Goal: Task Accomplishment & Management: Complete application form

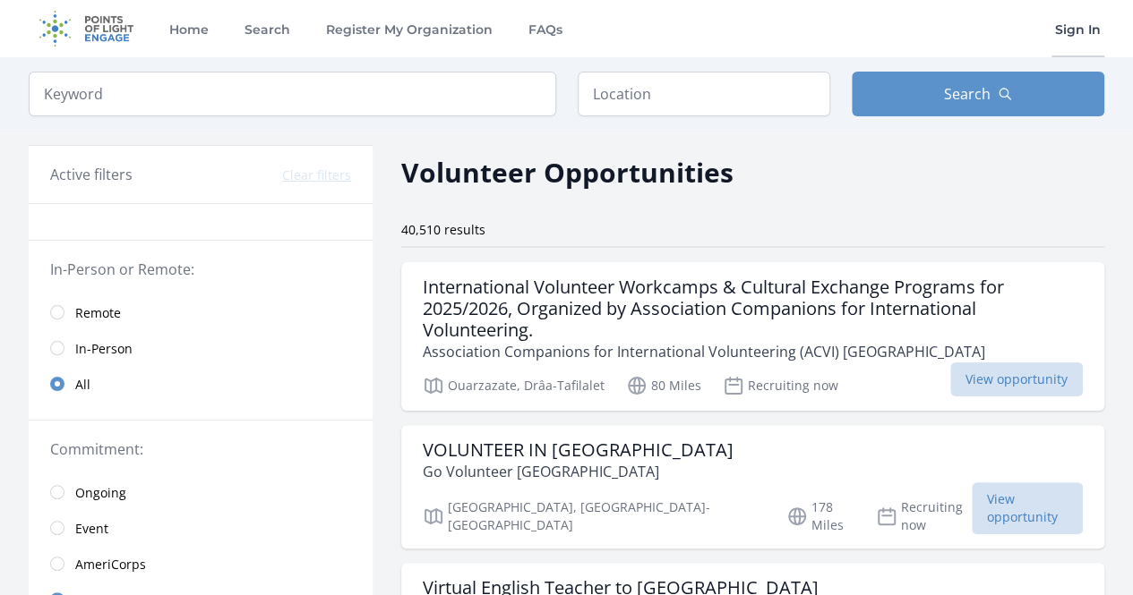
click at [1083, 35] on link "Sign In" at bounding box center [1077, 28] width 53 height 57
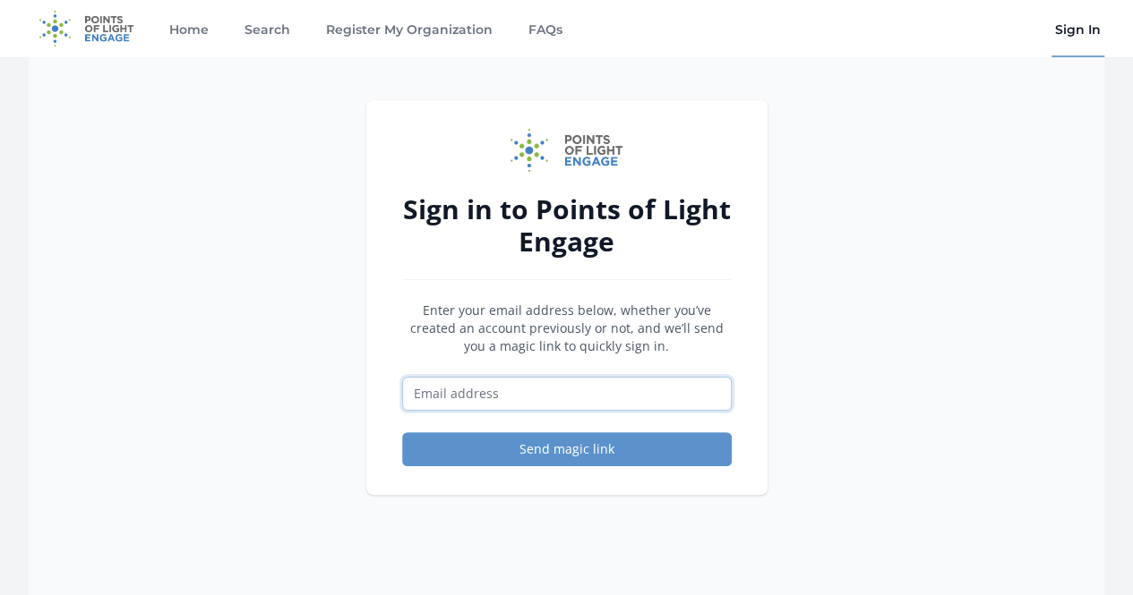
click at [636, 396] on input "Email address" at bounding box center [567, 394] width 330 height 34
type input "ilyassezerbouh@icloud.com"
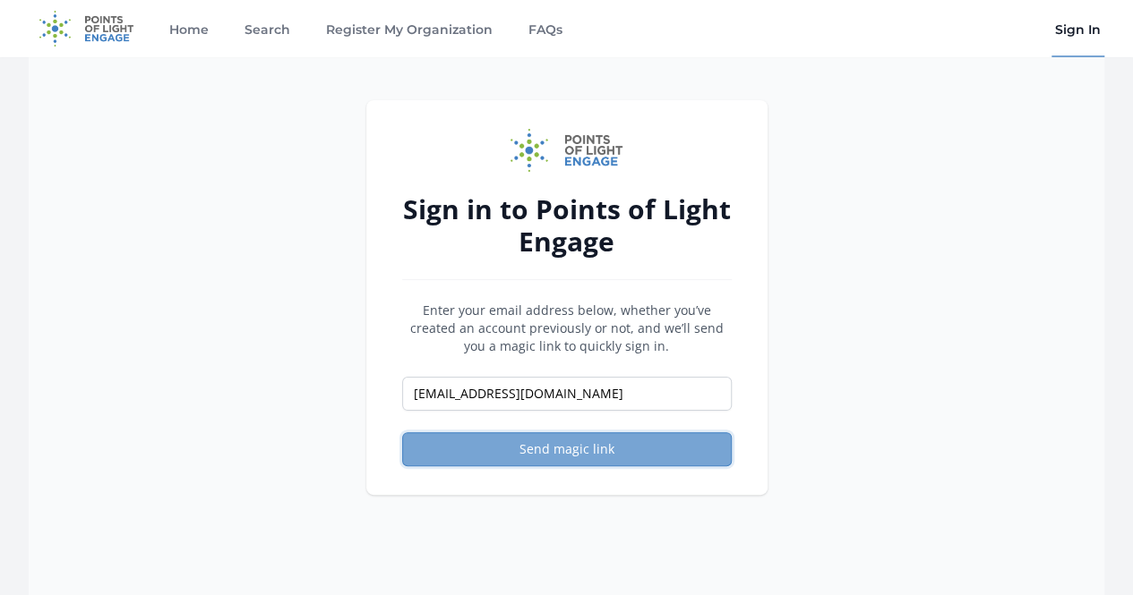
click at [578, 441] on button "Send magic link" at bounding box center [567, 449] width 330 height 34
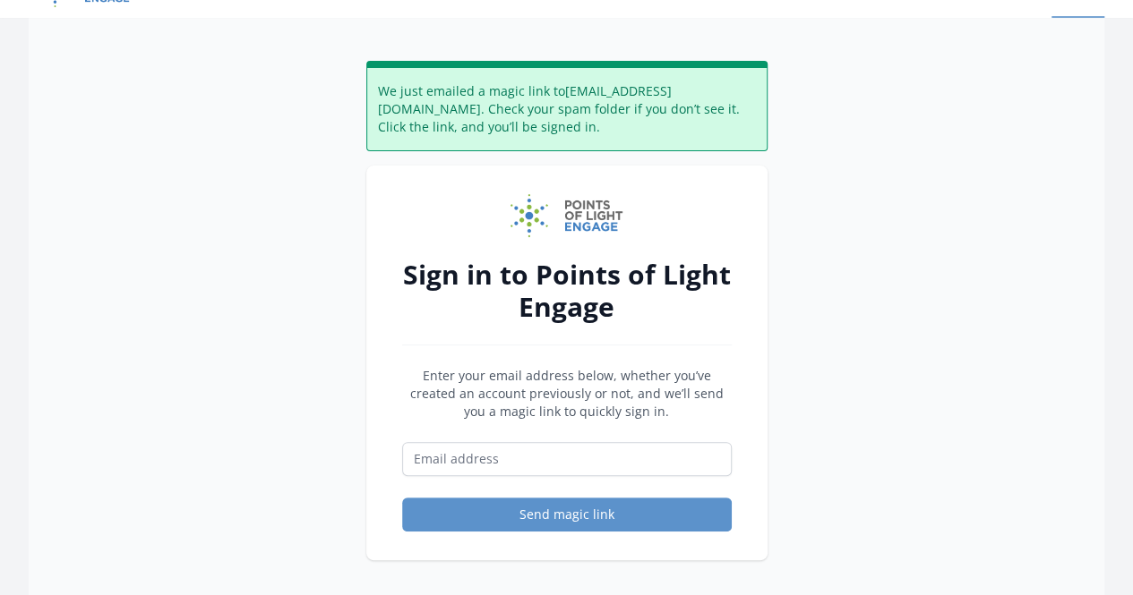
scroll to position [45, 0]
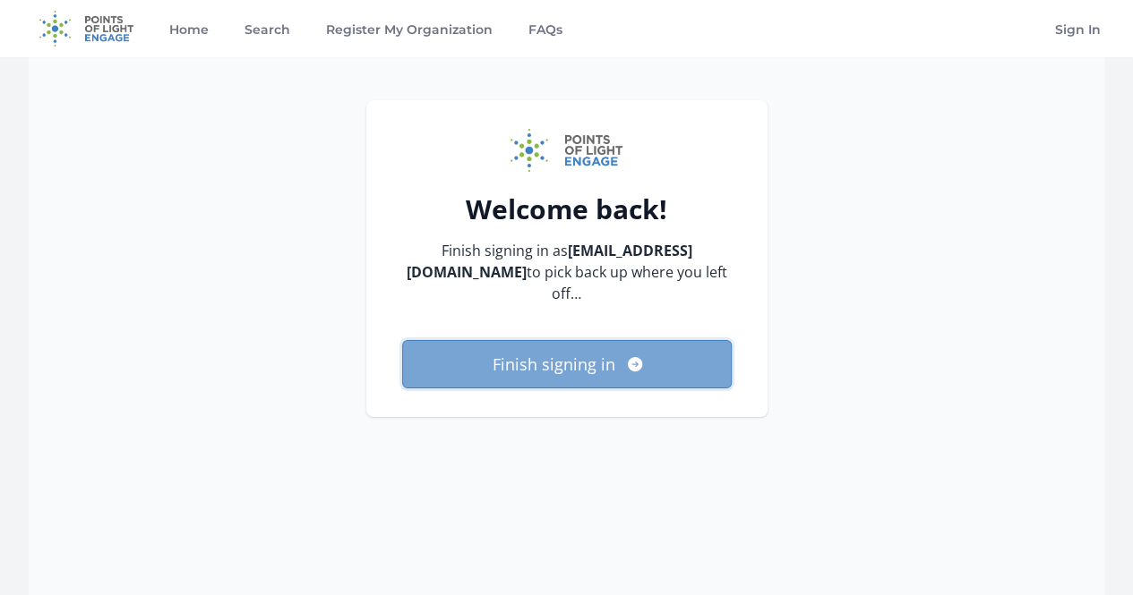
click at [645, 358] on button "Finish signing in" at bounding box center [567, 364] width 330 height 48
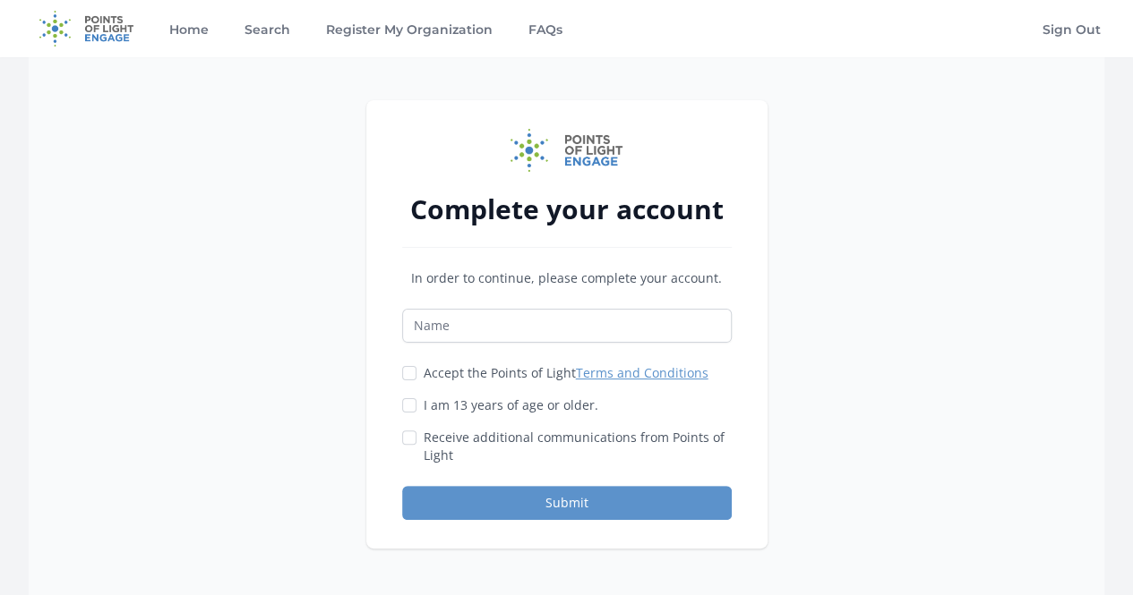
drag, startPoint x: 571, startPoint y: 296, endPoint x: 577, endPoint y: 323, distance: 27.4
click at [577, 323] on div "In order to continue, please complete your account. Accept the Points of Light …" at bounding box center [567, 395] width 330 height 251
click at [577, 323] on input "Name" at bounding box center [567, 326] width 330 height 34
type input "Zerbouh Ilyasse"
click at [424, 374] on label "Accept the Points of Light Terms and Conditions" at bounding box center [566, 373] width 285 height 18
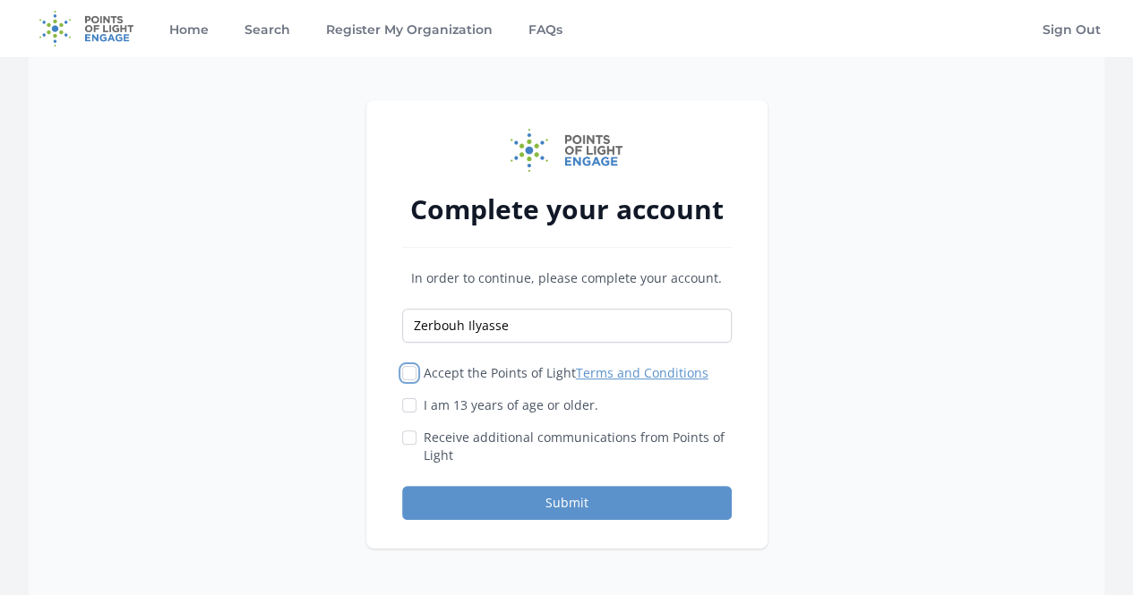
click at [416, 374] on input "Accept the Points of Light Terms and Conditions" at bounding box center [409, 373] width 14 height 14
checkbox input "true"
click at [408, 402] on input "I am 13 years of age or older." at bounding box center [409, 405] width 14 height 14
checkbox input "true"
click at [406, 431] on input "Receive additional communications from Points of Light" at bounding box center [409, 438] width 14 height 14
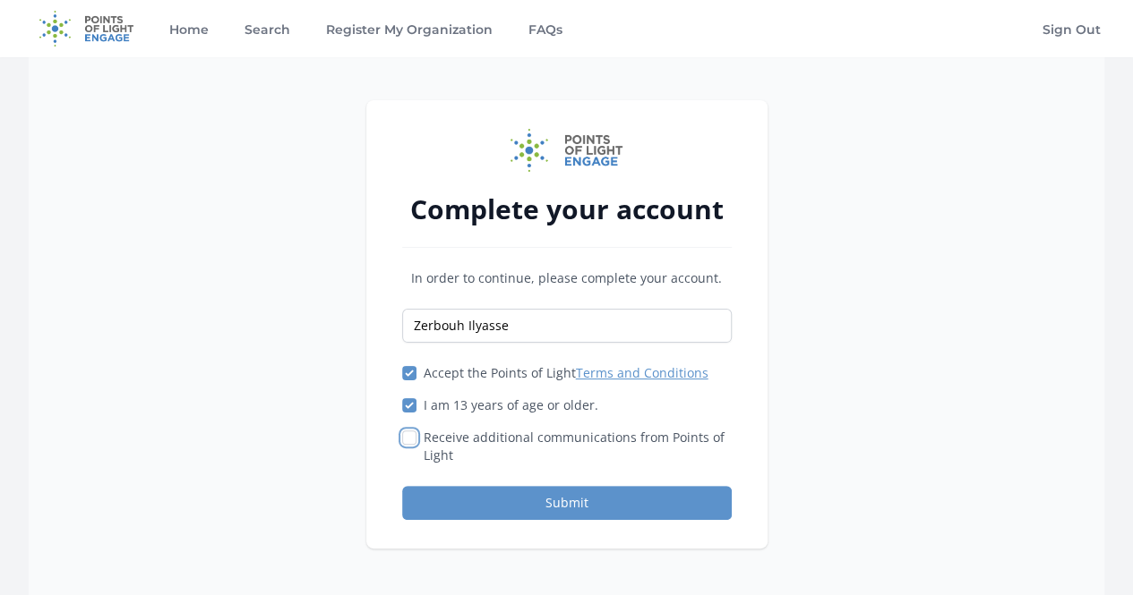
checkbox input "true"
click at [466, 506] on button "Submit" at bounding box center [567, 503] width 330 height 34
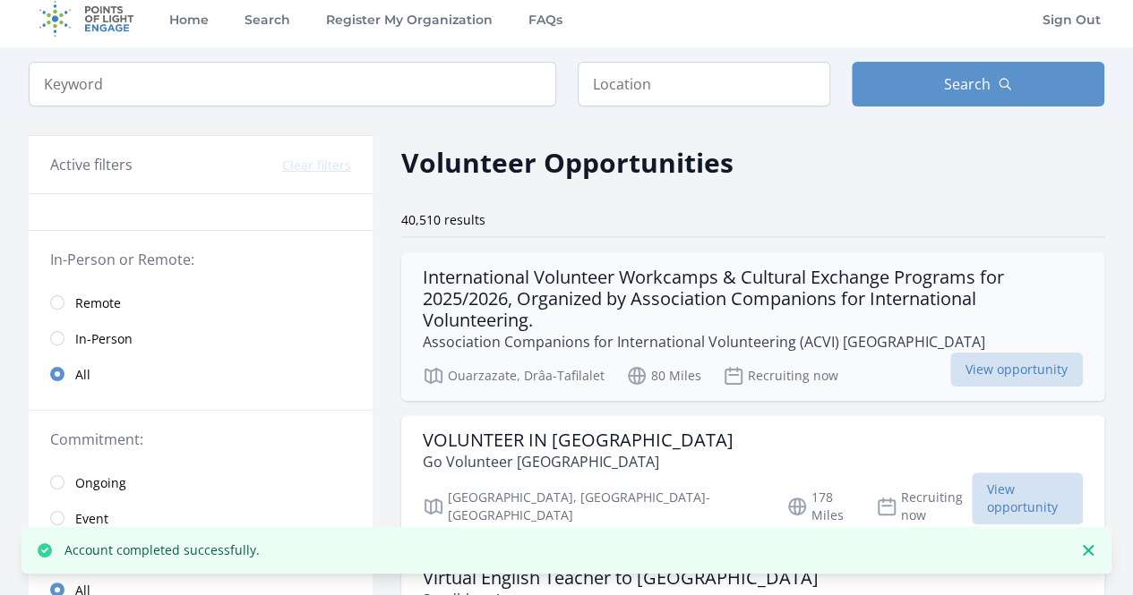
scroll to position [8, 0]
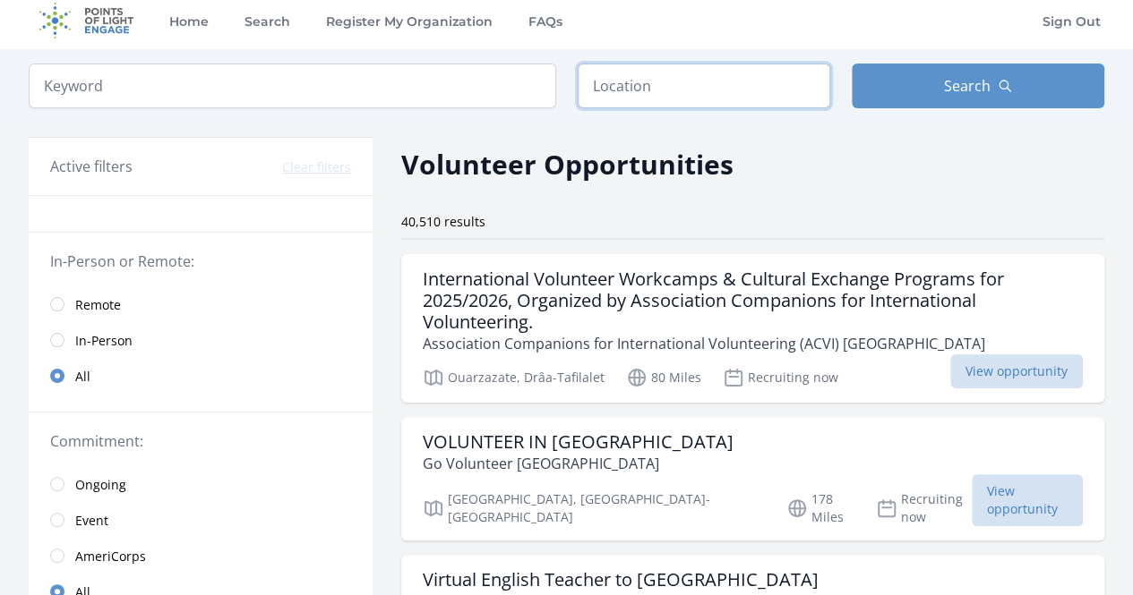
click at [661, 92] on input "text" at bounding box center [704, 86] width 253 height 45
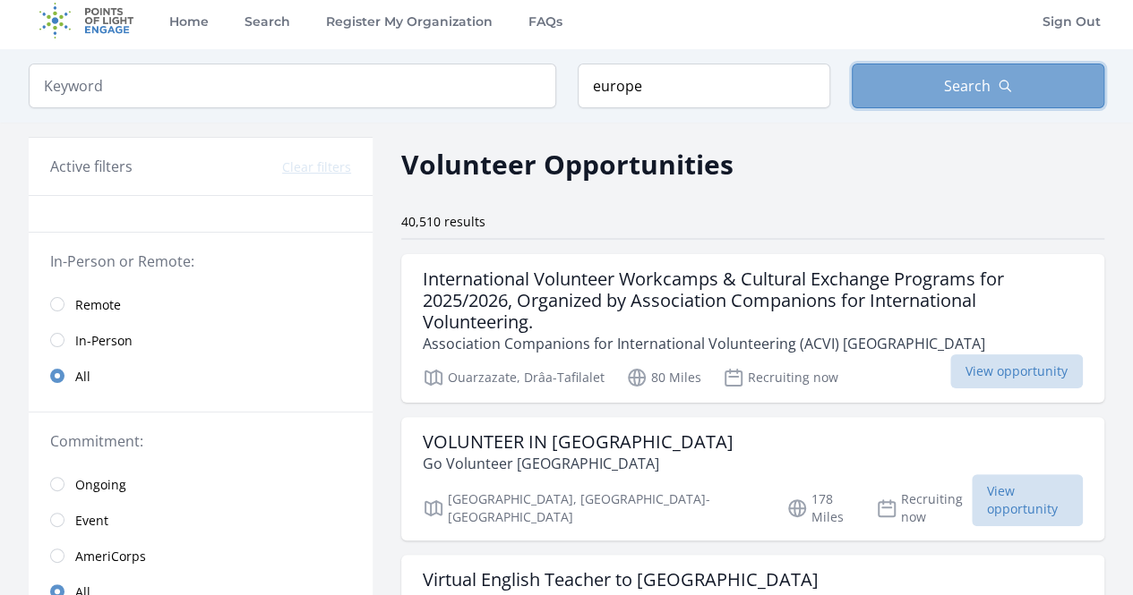
click at [957, 102] on button "Search" at bounding box center [978, 86] width 253 height 45
click at [965, 67] on button "Search" at bounding box center [978, 86] width 253 height 45
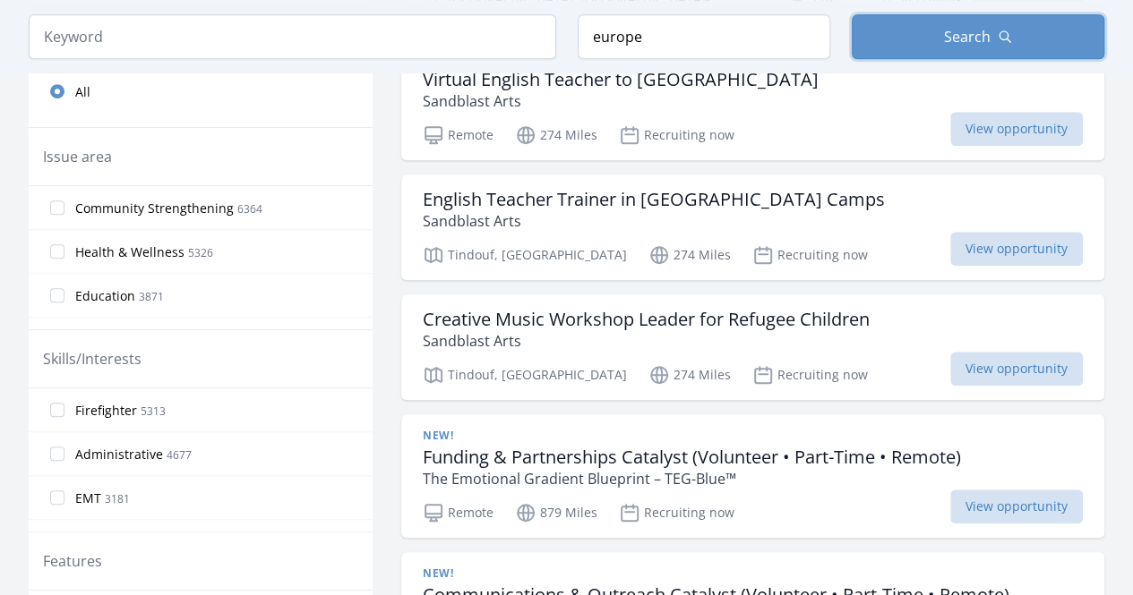
scroll to position [519, 0]
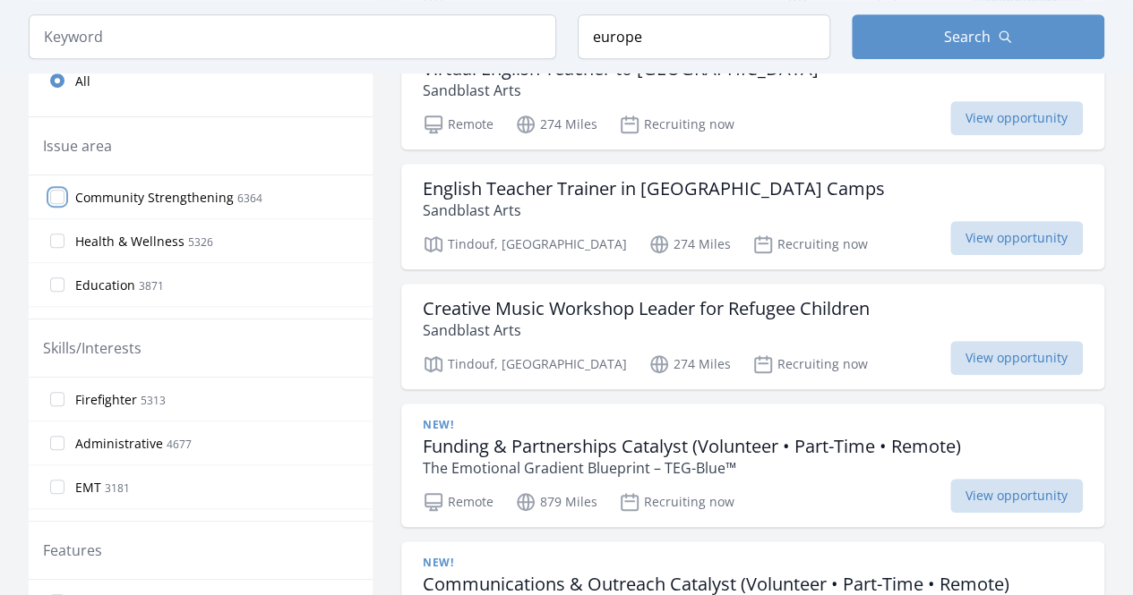
click at [56, 196] on input "Community Strengthening 6364" at bounding box center [57, 197] width 14 height 14
click at [50, 234] on input "Health & Wellness 5326" at bounding box center [57, 241] width 14 height 14
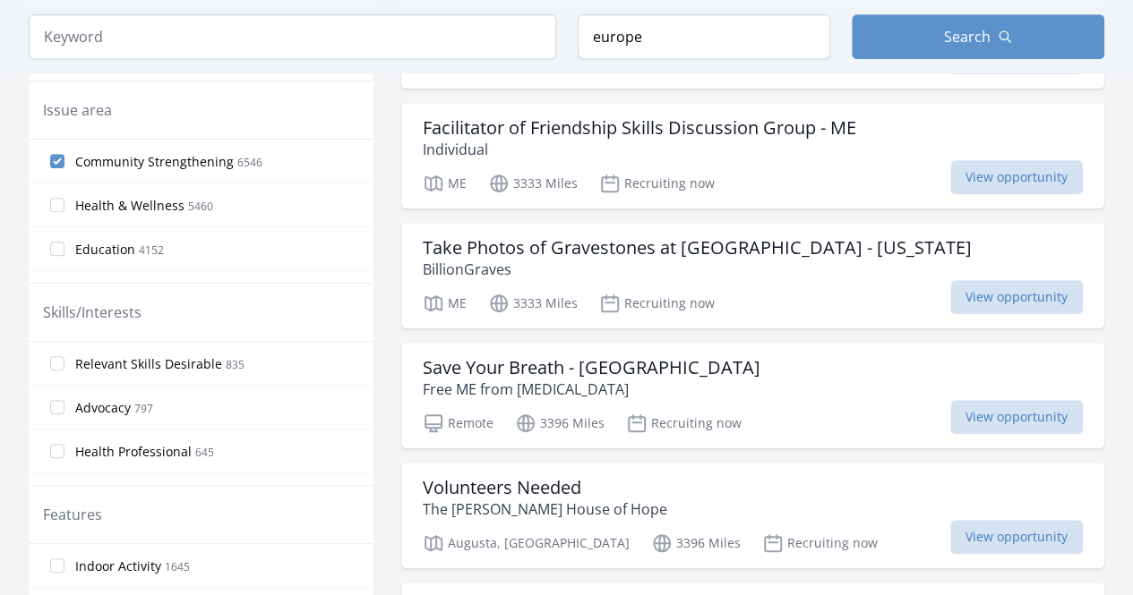
click at [50, 233] on label "Education 4152" at bounding box center [201, 249] width 344 height 36
click at [50, 242] on input "Education 4152" at bounding box center [57, 249] width 14 height 14
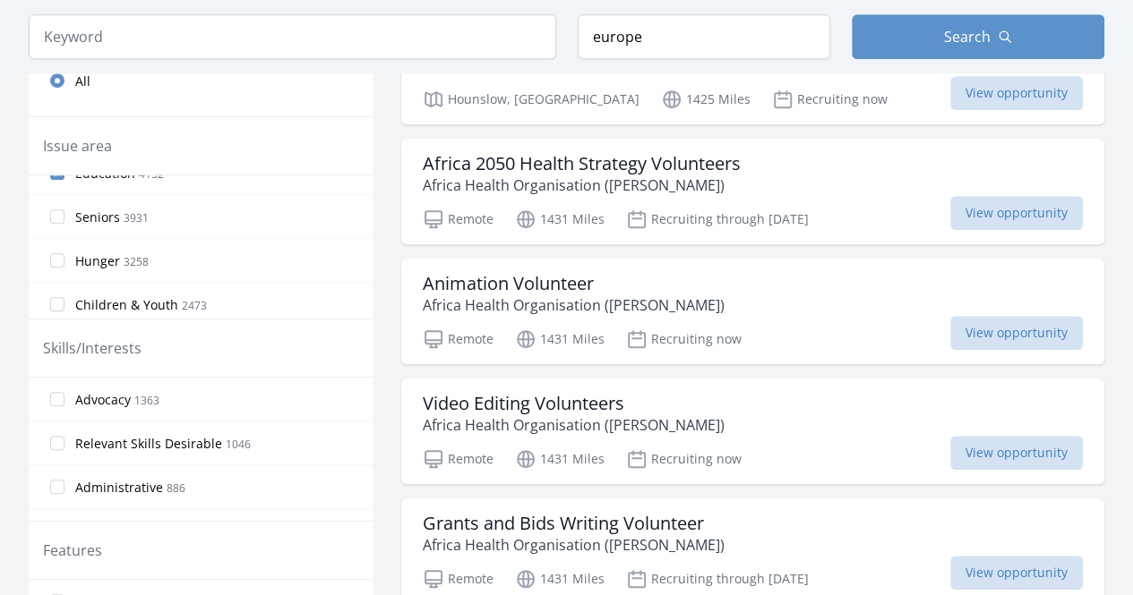
scroll to position [115, 0]
click at [57, 297] on input "Children & Youth 2473" at bounding box center [57, 302] width 14 height 14
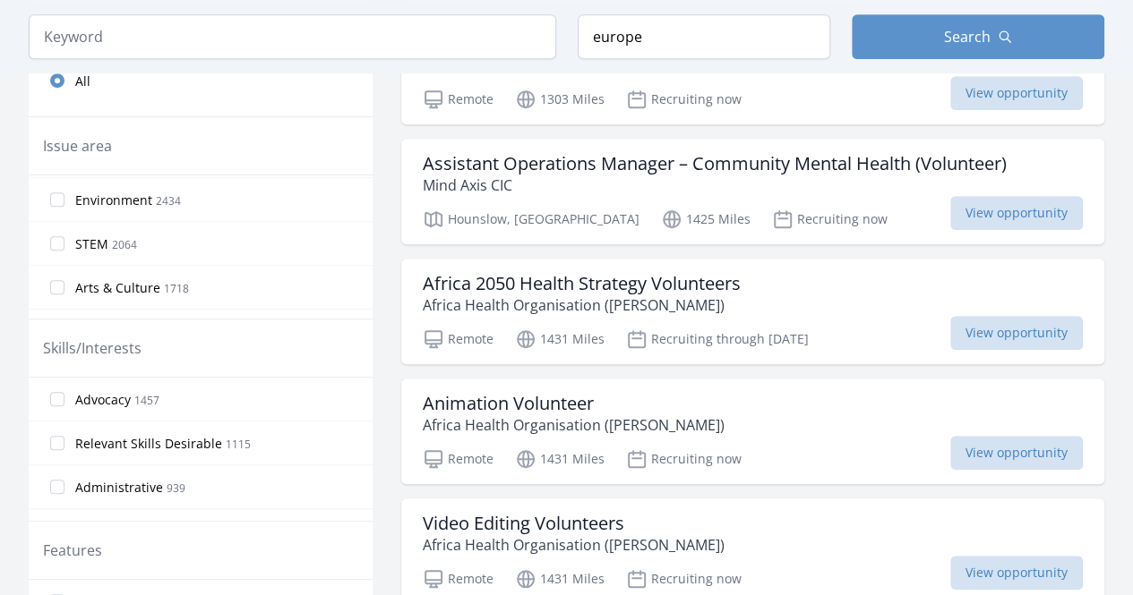
scroll to position [265, 0]
click at [56, 280] on input "Arts & Culture 1718" at bounding box center [57, 283] width 14 height 14
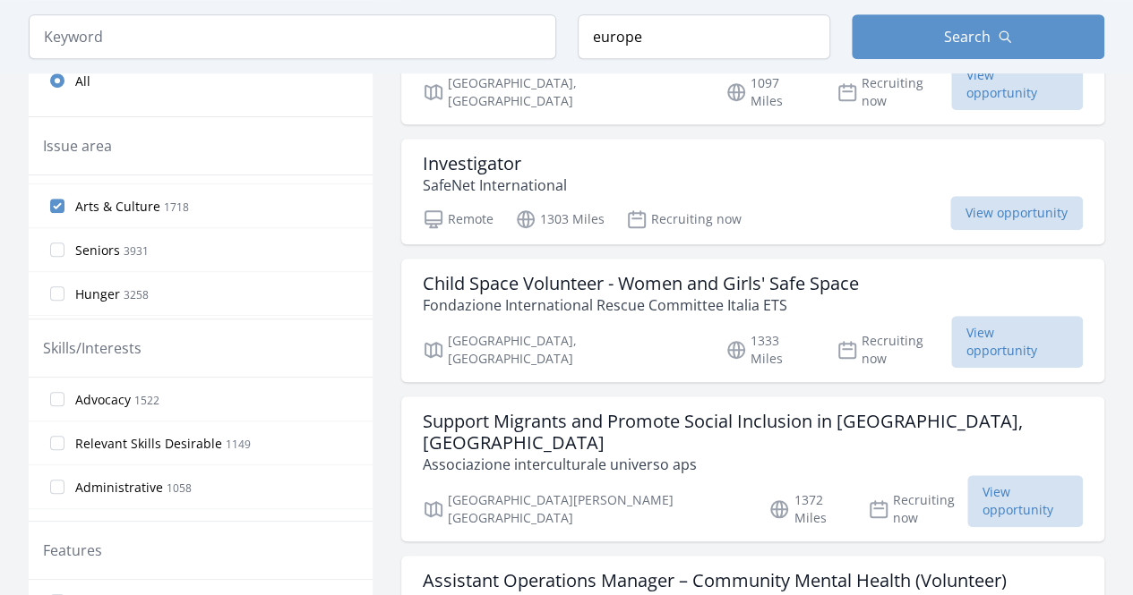
scroll to position [182, 0]
click at [61, 233] on input "Seniors 3931" at bounding box center [57, 234] width 14 height 14
click at [61, 184] on input "Disabilities 1624" at bounding box center [57, 190] width 14 height 14
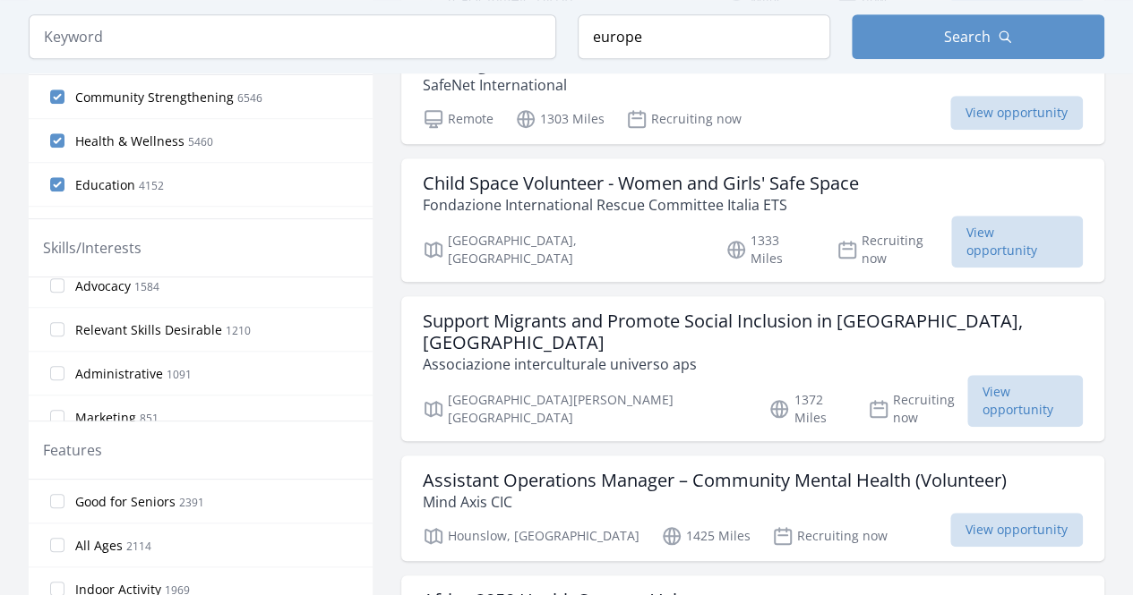
scroll to position [0, 0]
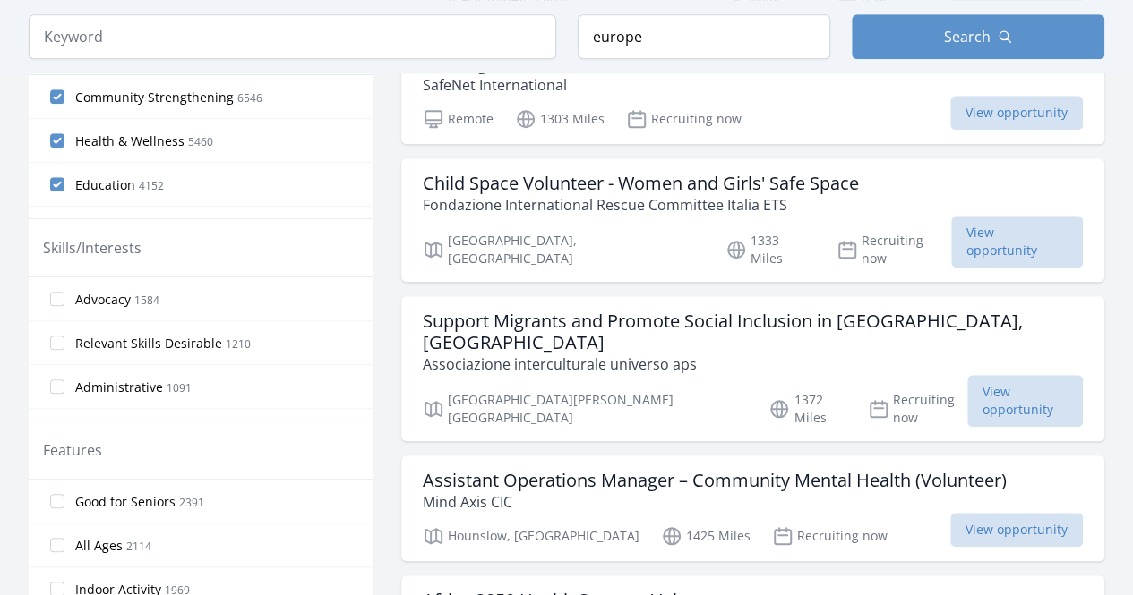
click at [68, 298] on label "Advocacy 1584" at bounding box center [201, 299] width 344 height 36
click at [64, 298] on input "Advocacy 1584" at bounding box center [57, 299] width 14 height 14
click at [57, 325] on label "Relevant Skills Desirable 1210" at bounding box center [201, 343] width 344 height 36
click at [57, 336] on input "Relevant Skills Desirable 1210" at bounding box center [57, 343] width 14 height 14
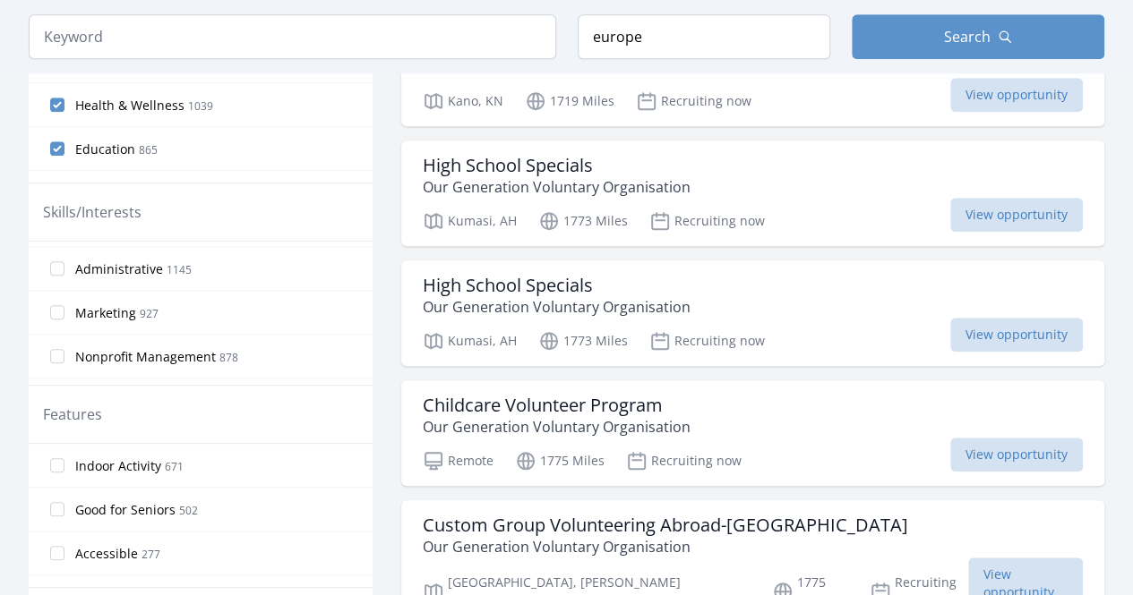
scroll to position [84, 0]
click at [57, 309] on input "Marketing 927" at bounding box center [57, 311] width 14 height 14
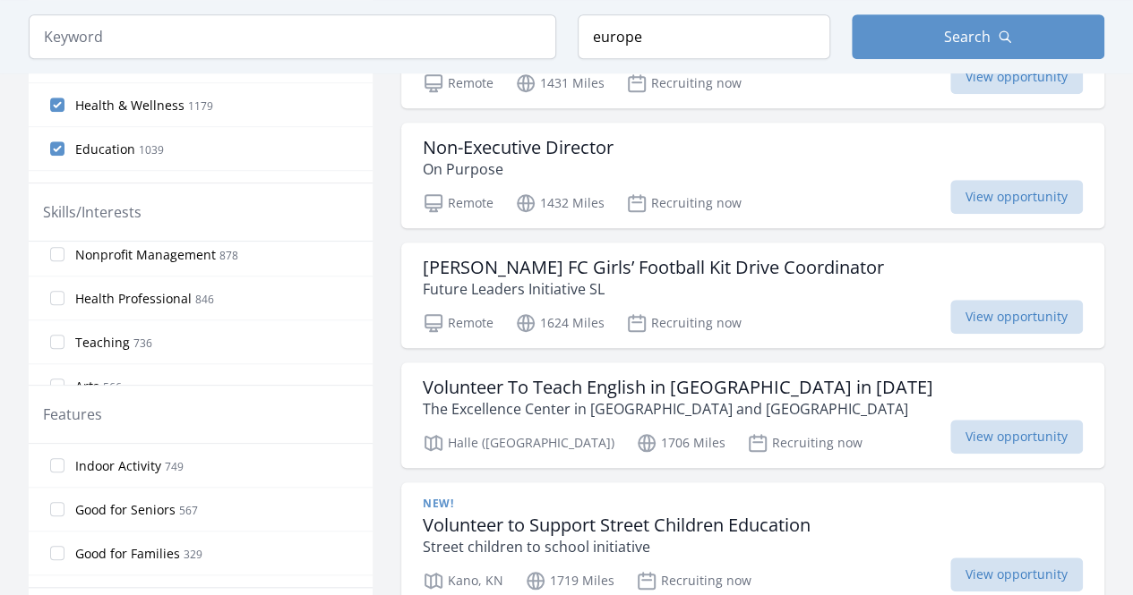
scroll to position [185, 0]
click at [52, 336] on input "Teaching 736" at bounding box center [57, 341] width 14 height 14
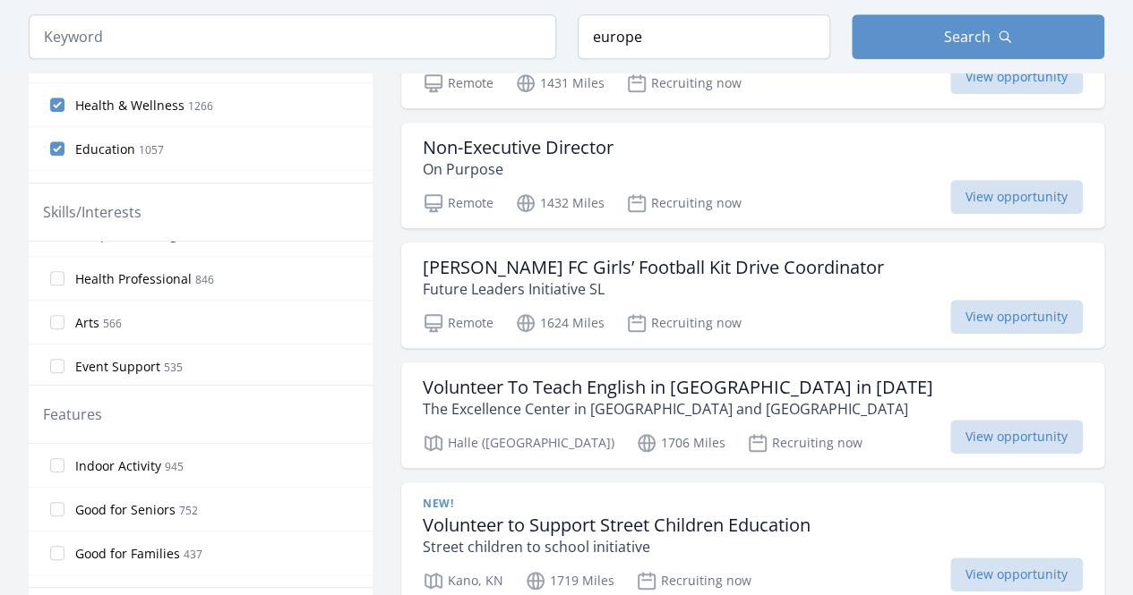
scroll to position [249, 0]
click at [58, 318] on input "Arts 566" at bounding box center [57, 321] width 14 height 14
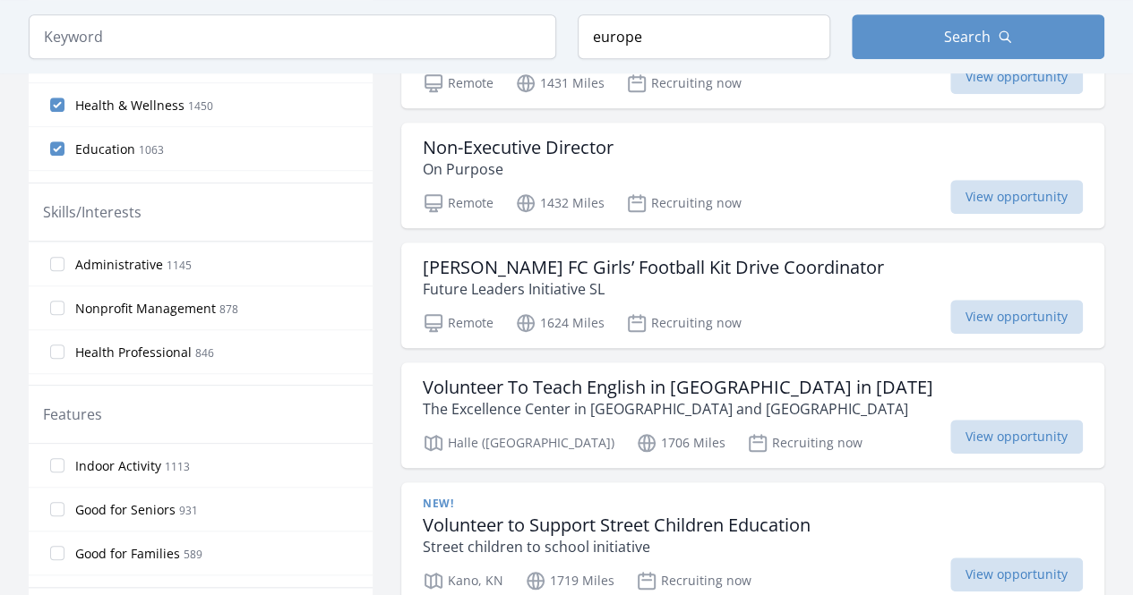
scroll to position [219, 0]
click at [58, 256] on input "Administrative 1145" at bounding box center [57, 263] width 14 height 14
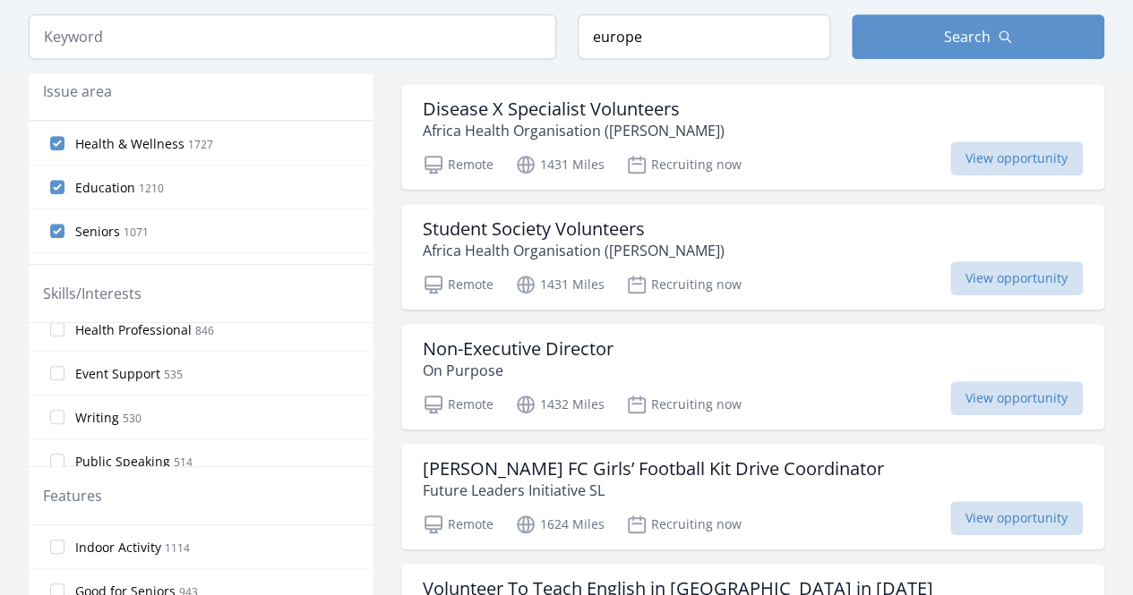
scroll to position [43, 0]
click at [54, 144] on input "Health & Wellness 1727" at bounding box center [57, 143] width 14 height 14
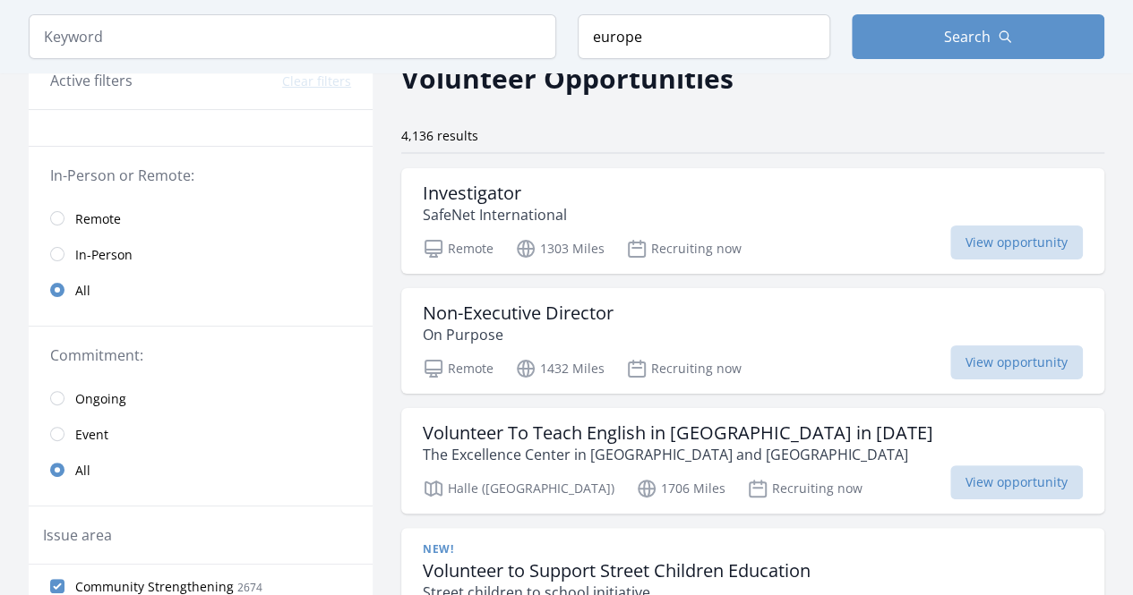
scroll to position [93, 0]
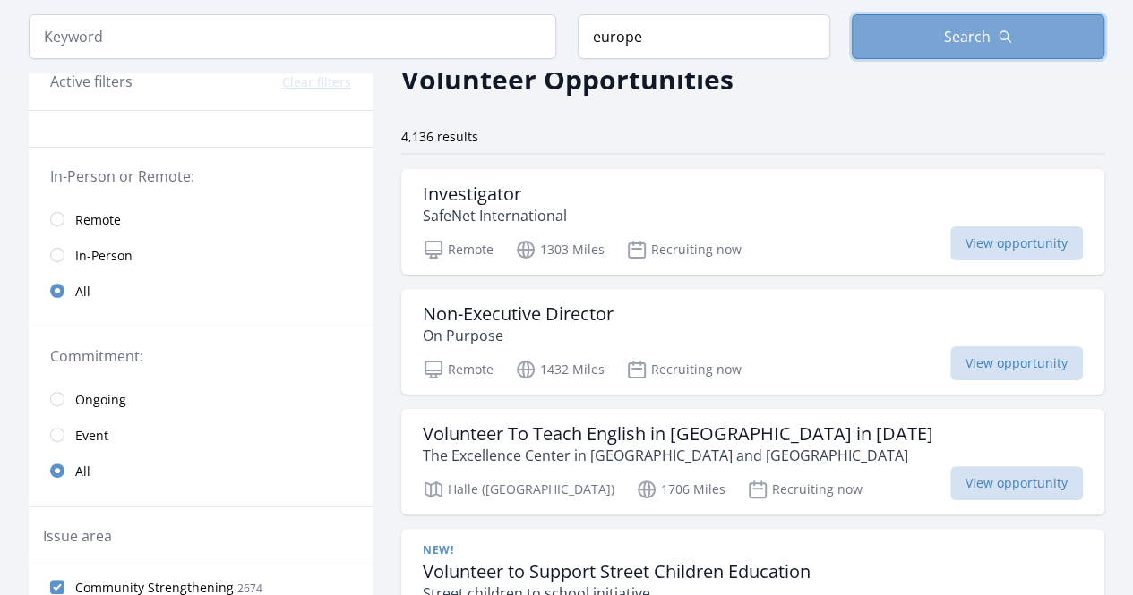
click at [865, 40] on button "Search" at bounding box center [978, 36] width 253 height 45
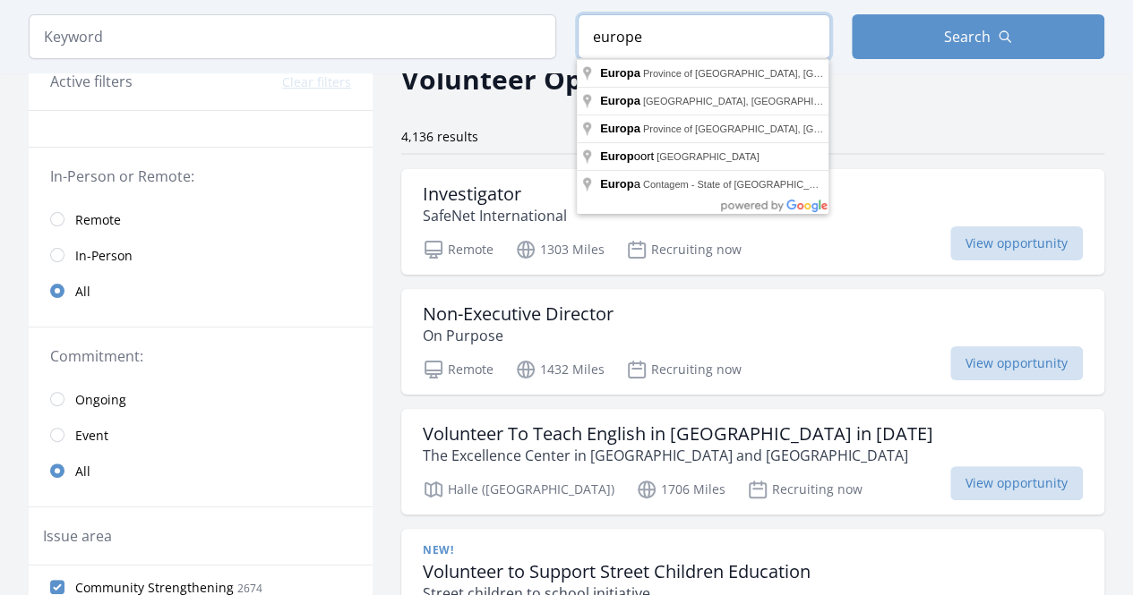
click at [753, 49] on input "europe" at bounding box center [704, 36] width 253 height 45
type input "e"
type input "Romania"
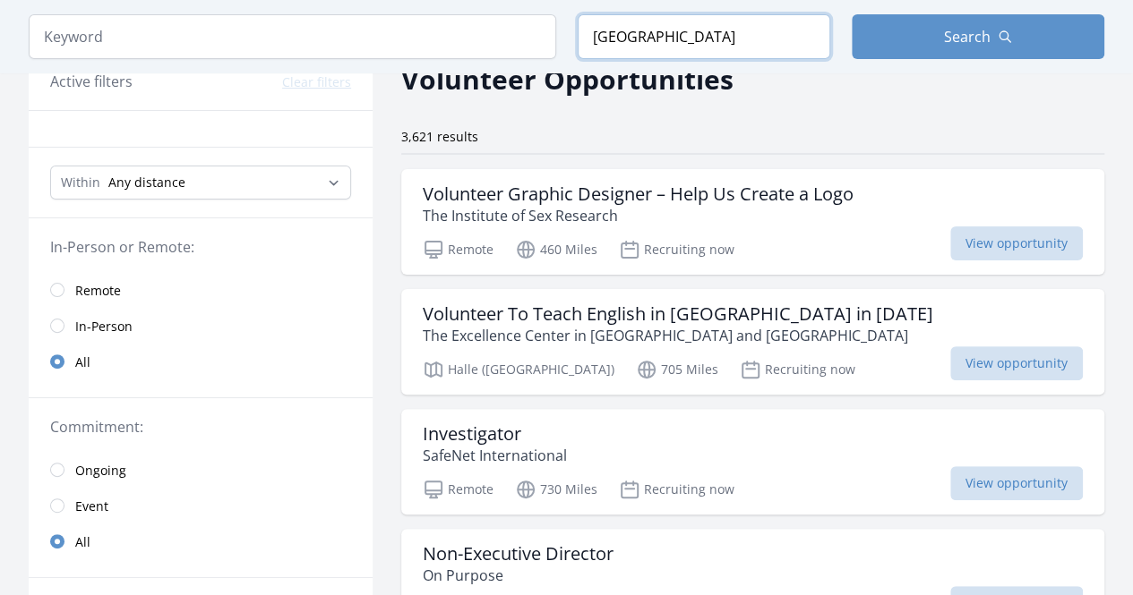
drag, startPoint x: 676, startPoint y: 36, endPoint x: 573, endPoint y: 38, distance: 103.0
click at [573, 38] on form "Keyword Location Romania Search" at bounding box center [566, 36] width 1075 height 45
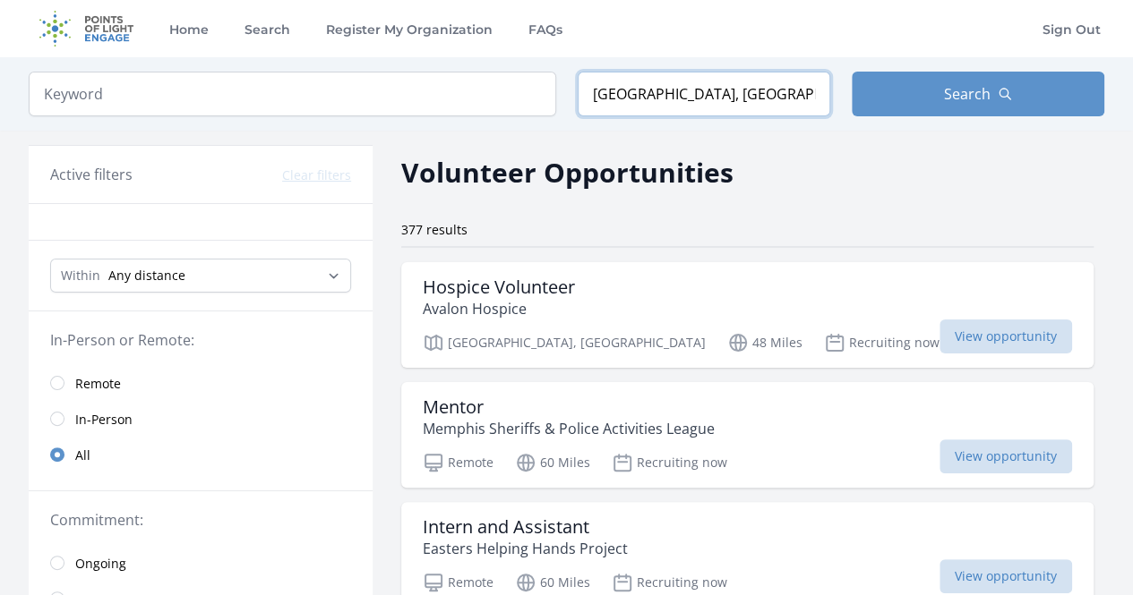
drag, startPoint x: 733, startPoint y: 92, endPoint x: 639, endPoint y: 90, distance: 94.0
click at [639, 90] on input "Europa, MO, USA" at bounding box center [704, 94] width 253 height 45
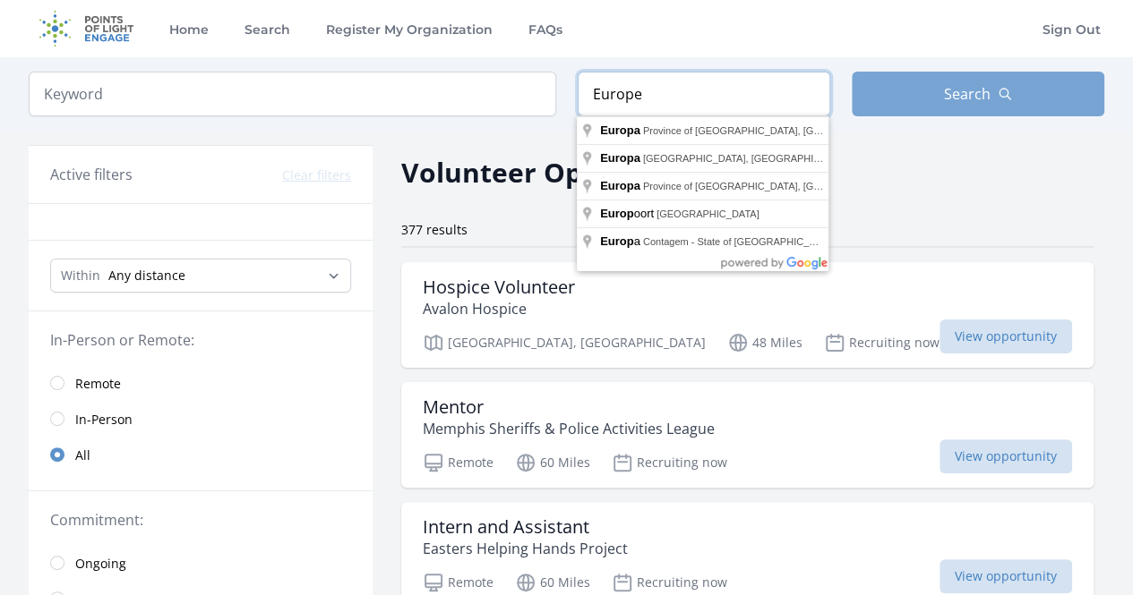
type input "Europe"
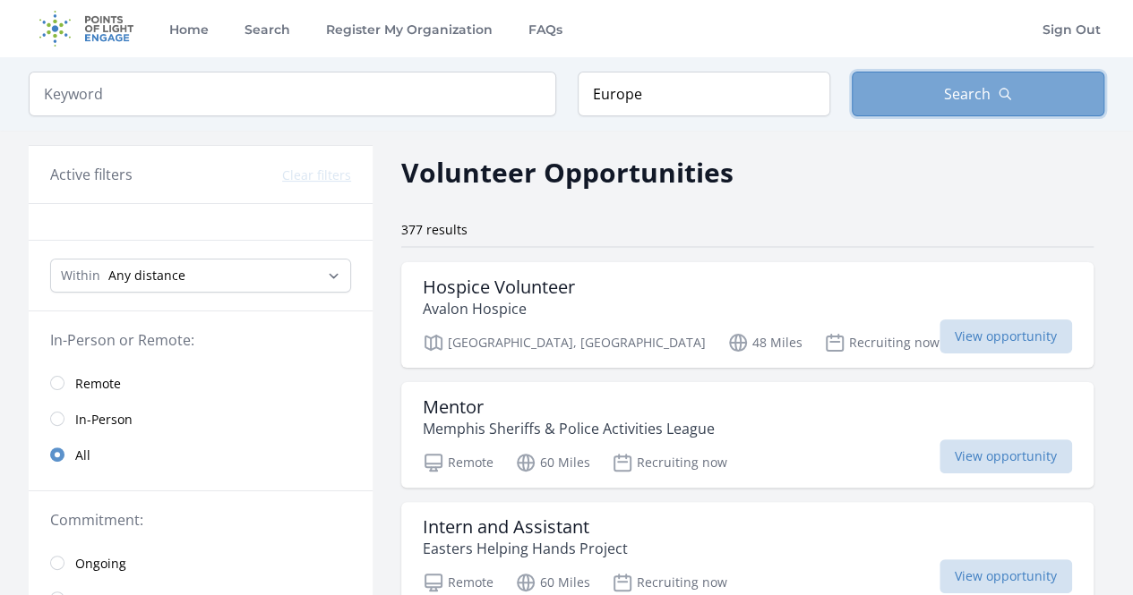
click at [884, 106] on button "Search" at bounding box center [978, 94] width 253 height 45
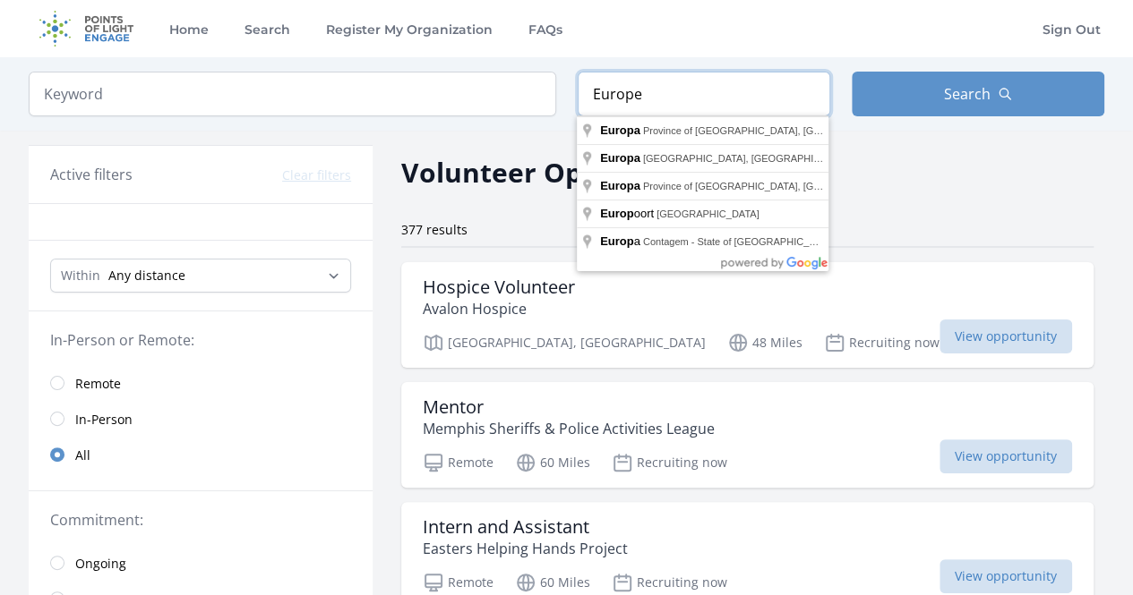
drag, startPoint x: 767, startPoint y: 98, endPoint x: 580, endPoint y: 114, distance: 187.8
click at [580, 114] on input "Europe" at bounding box center [704, 94] width 253 height 45
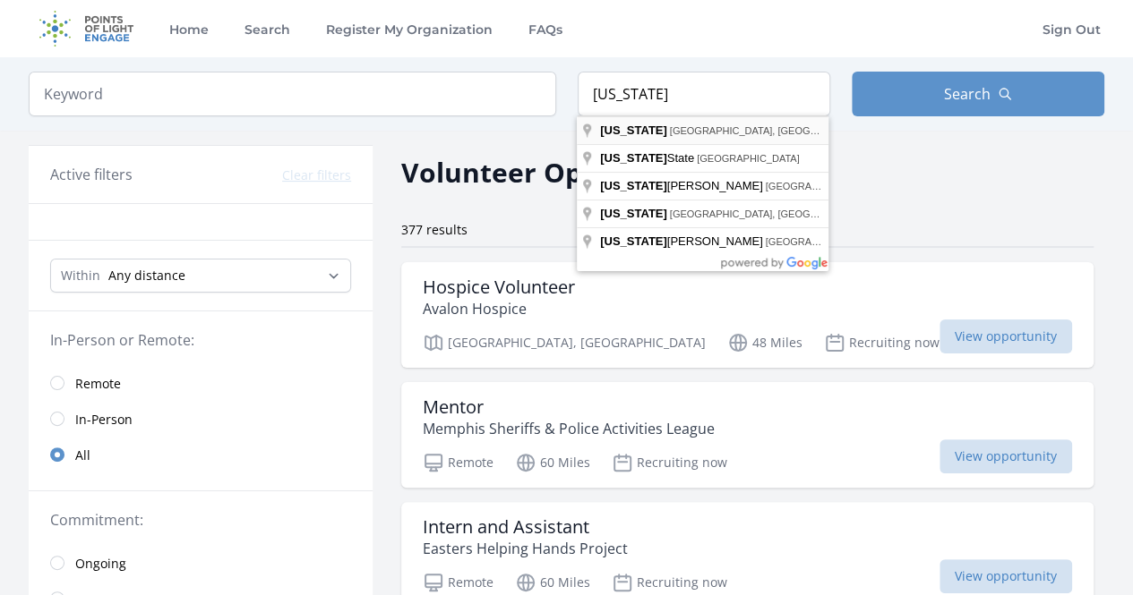
type input "New York, NY, USA"
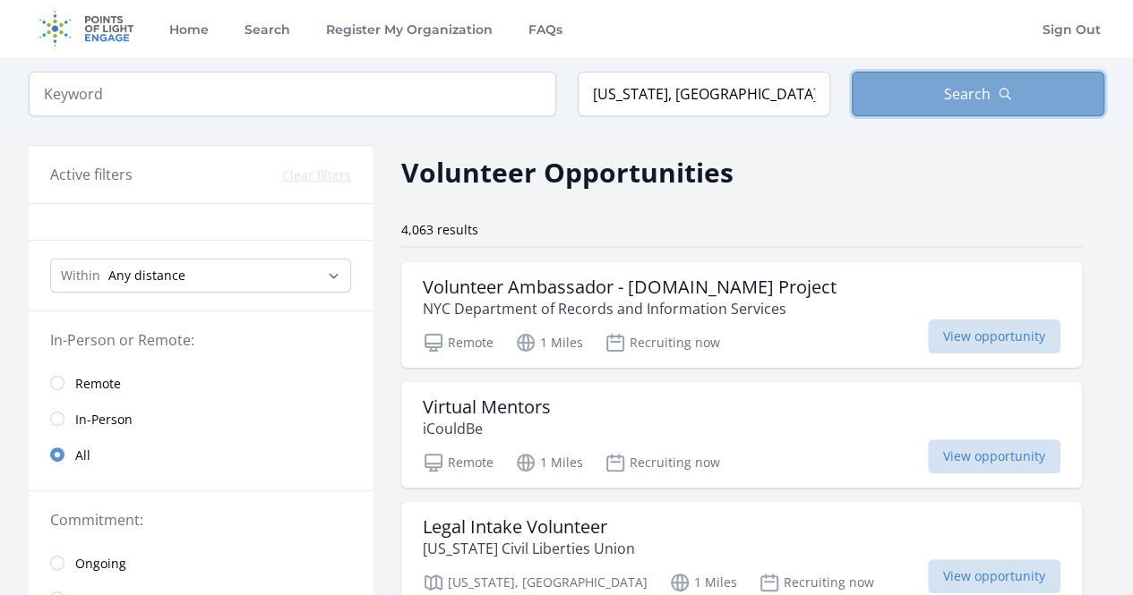
click at [886, 109] on button "Search" at bounding box center [978, 94] width 253 height 45
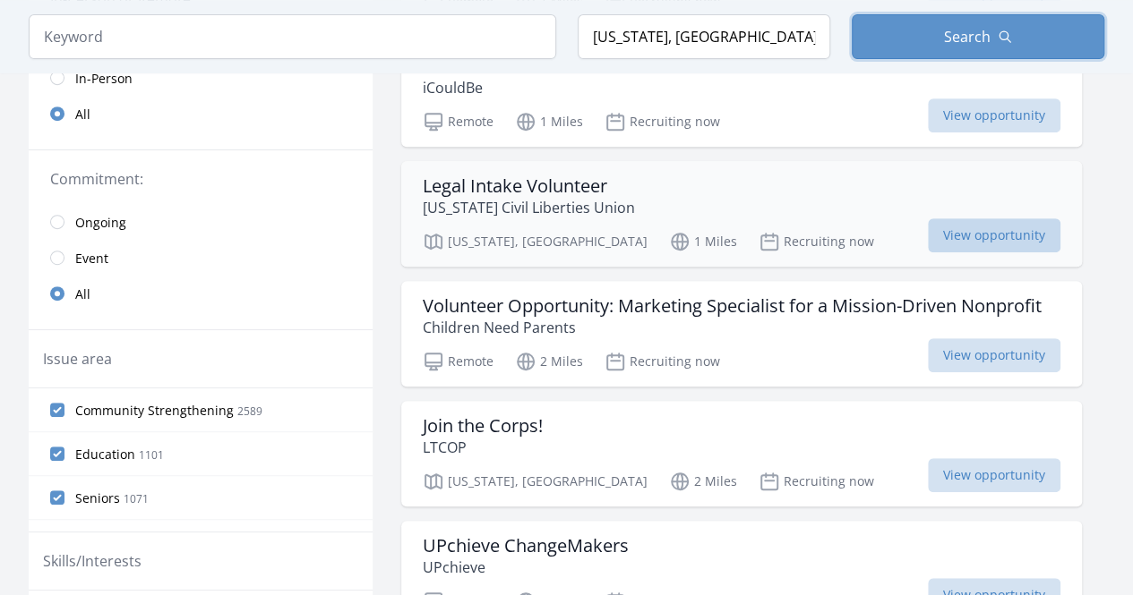
scroll to position [342, 0]
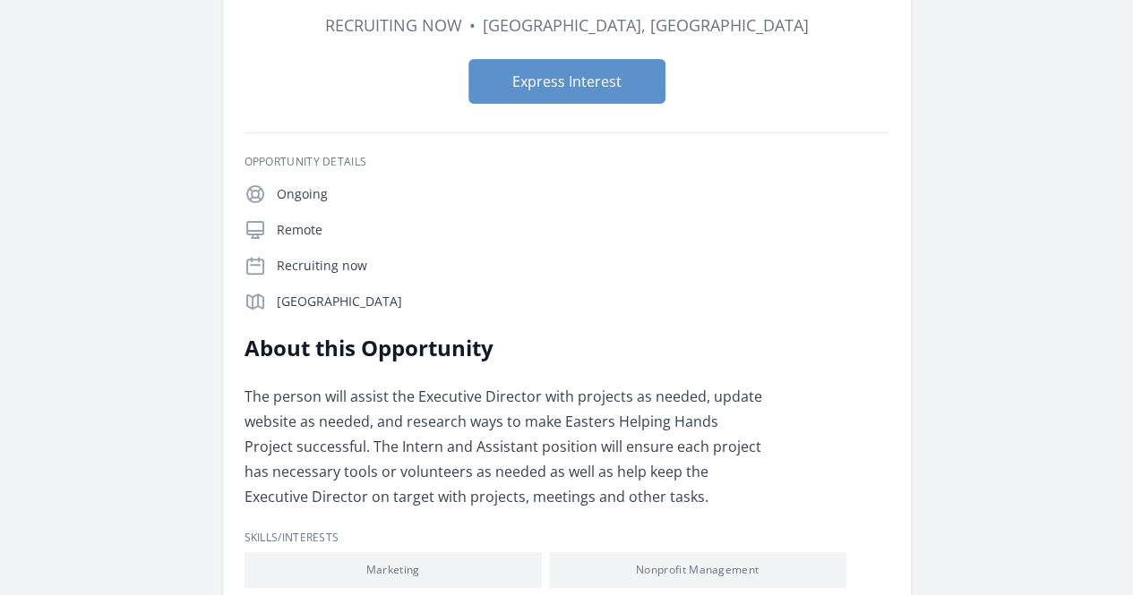
scroll to position [176, 0]
click at [1091, 24] on div "Organization Easters Helping Hands Project Intern and Assistant Duration Recrui…" at bounding box center [566, 407] width 1075 height 1050
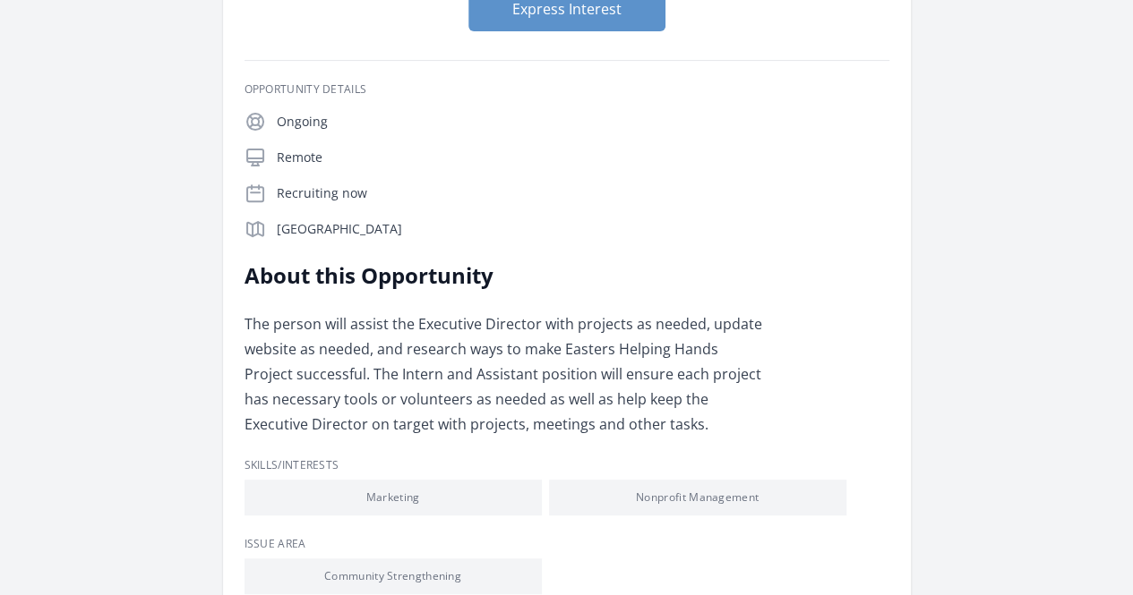
scroll to position [244, 0]
drag, startPoint x: 278, startPoint y: 235, endPoint x: 158, endPoint y: 241, distance: 119.2
click at [244, 241] on div "Memphis, TN 38127" at bounding box center [566, 230] width 645 height 21
copy p "Memphis, TN 38127"
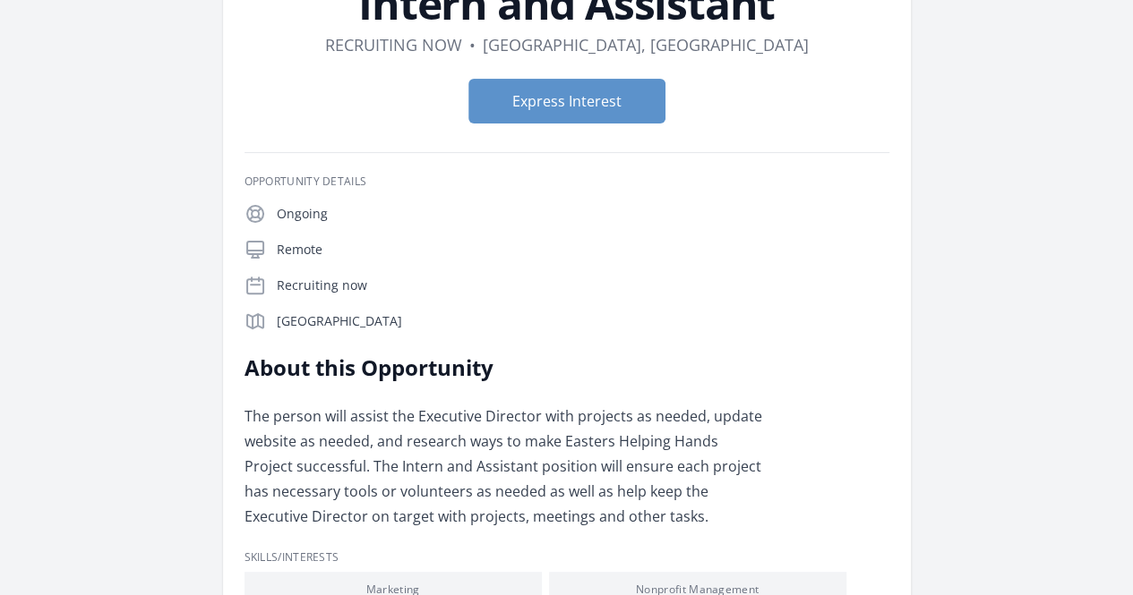
scroll to position [147, 0]
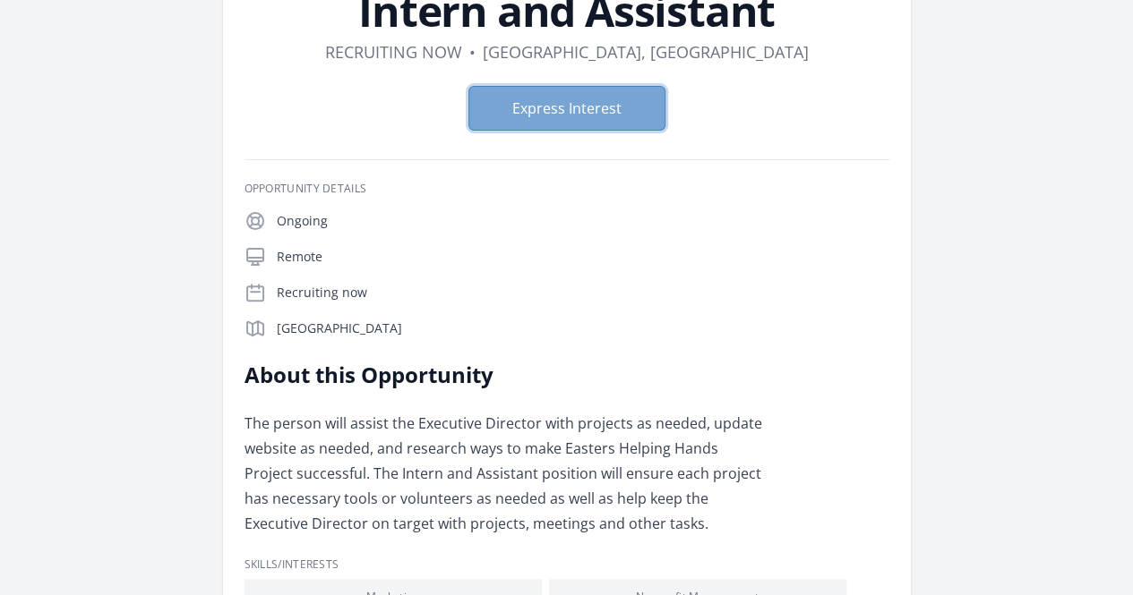
click at [621, 122] on button "Express Interest" at bounding box center [566, 108] width 197 height 45
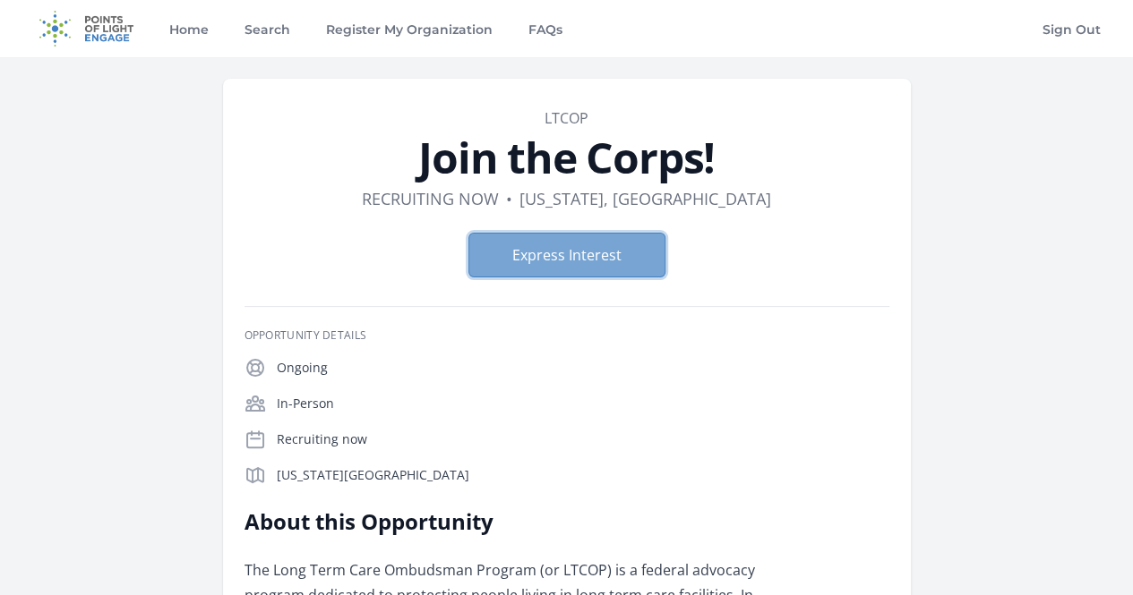
click at [559, 250] on button "Express Interest" at bounding box center [566, 255] width 197 height 45
